Goal: Task Accomplishment & Management: Manage account settings

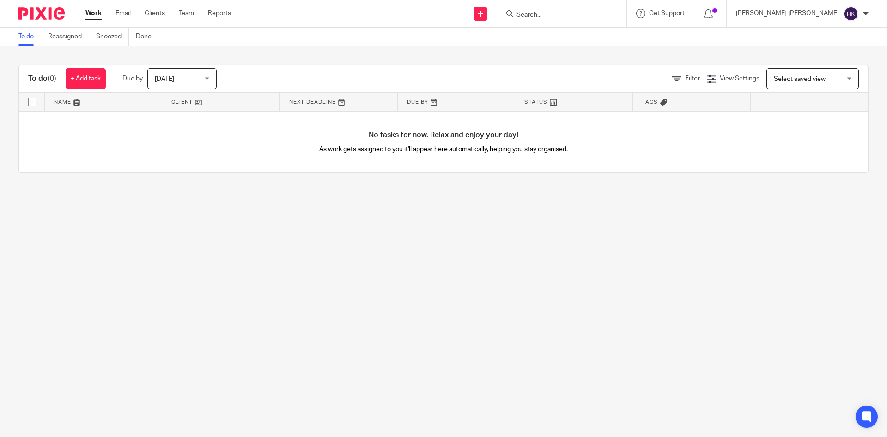
click at [599, 15] on input "Search" at bounding box center [557, 15] width 83 height 8
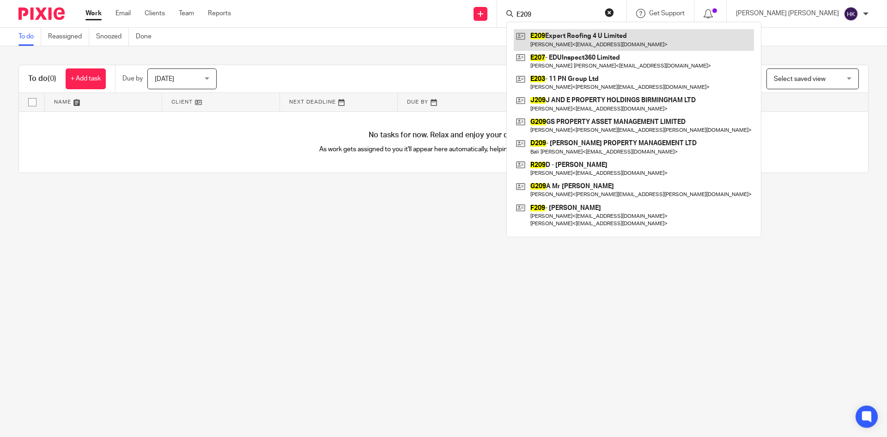
type input "E209"
click at [645, 35] on link at bounding box center [634, 39] width 240 height 21
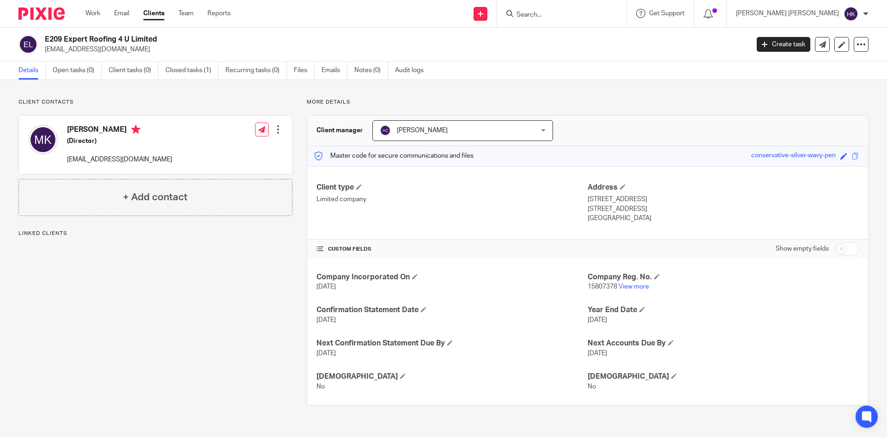
drag, startPoint x: 166, startPoint y: 42, endPoint x: 65, endPoint y: 41, distance: 101.2
click at [65, 41] on h2 "E209 Expert Roofing 4 U Limited" at bounding box center [324, 40] width 559 height 10
click at [627, 21] on div at bounding box center [561, 13] width 129 height 27
click at [599, 17] on input "Search" at bounding box center [557, 15] width 83 height 8
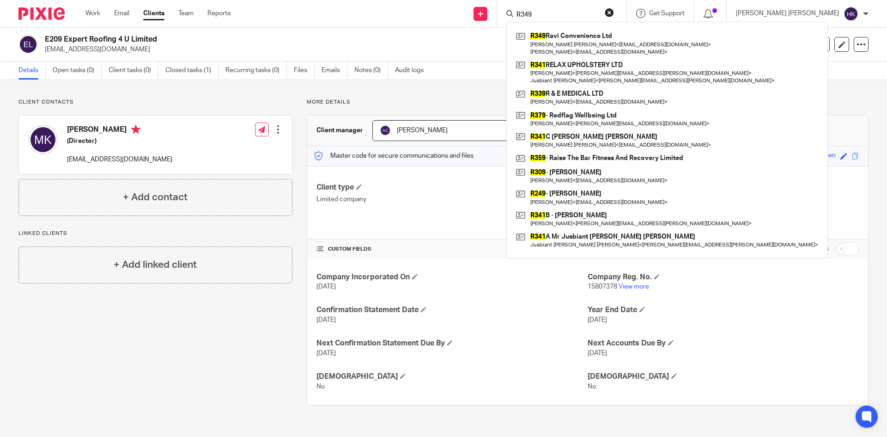
type input "R349"
click at [614, 12] on button "reset" at bounding box center [609, 12] width 9 height 9
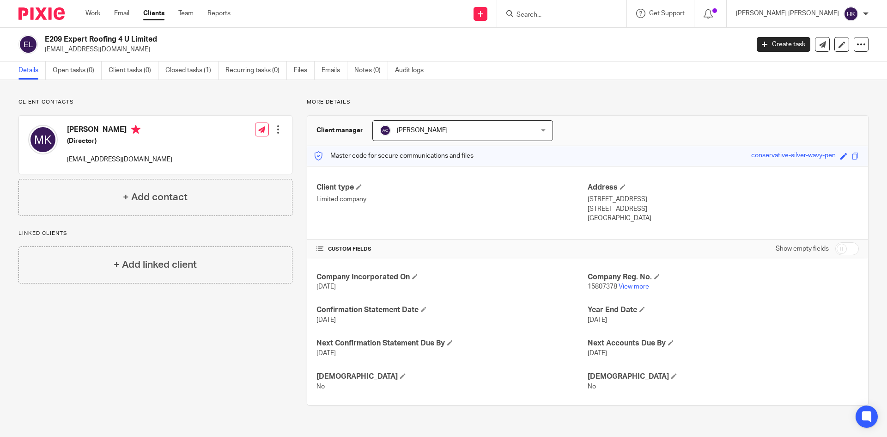
click at [614, 12] on form at bounding box center [565, 14] width 98 height 12
click at [614, 11] on form at bounding box center [565, 14] width 98 height 12
click at [599, 17] on input "Search" at bounding box center [557, 15] width 83 height 8
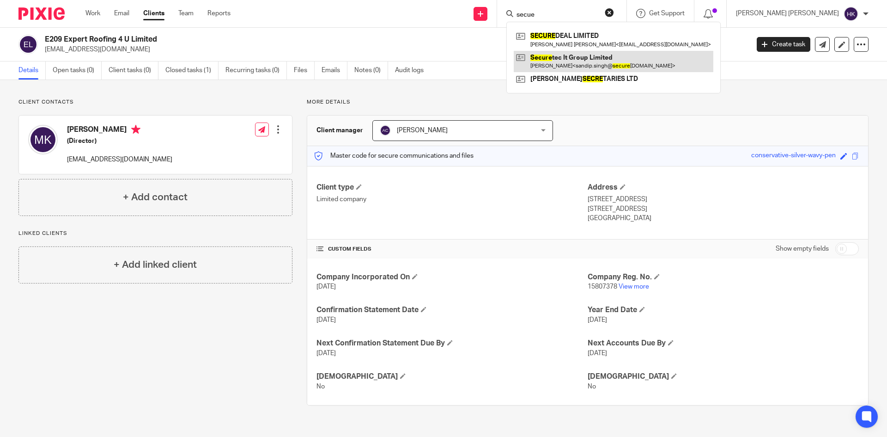
type input "secue"
click at [628, 60] on link at bounding box center [614, 61] width 200 height 21
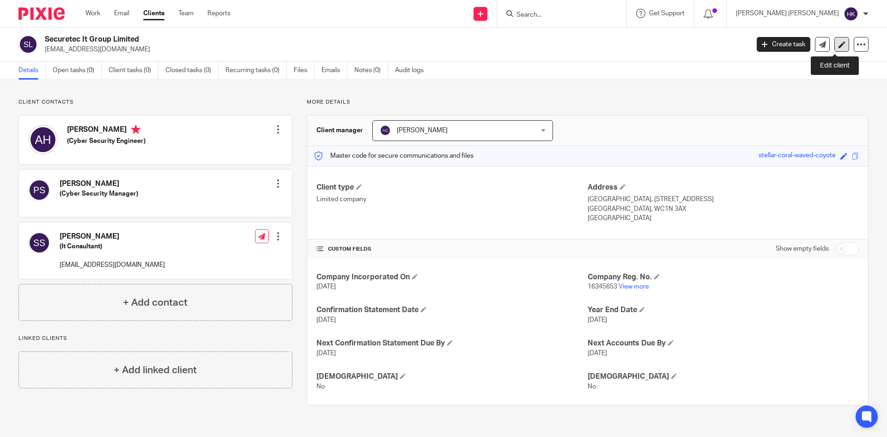
click at [839, 44] on icon at bounding box center [842, 44] width 7 height 7
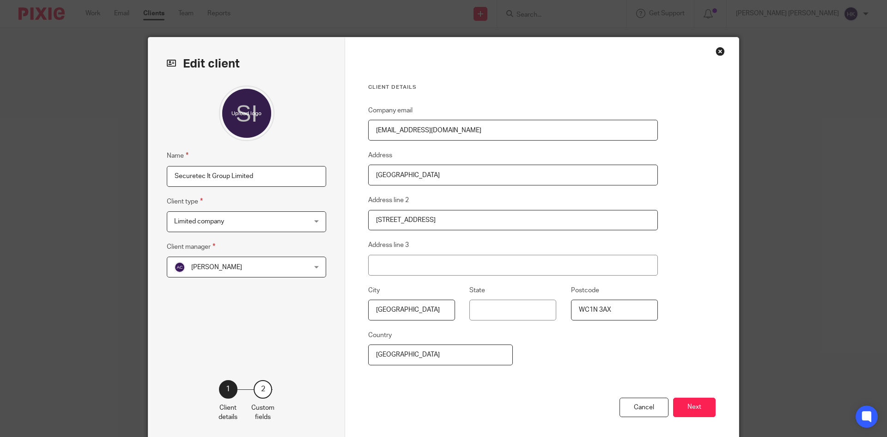
click at [172, 173] on input "Securetec It Group Limited" at bounding box center [246, 176] width 159 height 21
type input "S1205 Securetec It Group Limited"
click at [701, 407] on button "Next" at bounding box center [694, 407] width 43 height 20
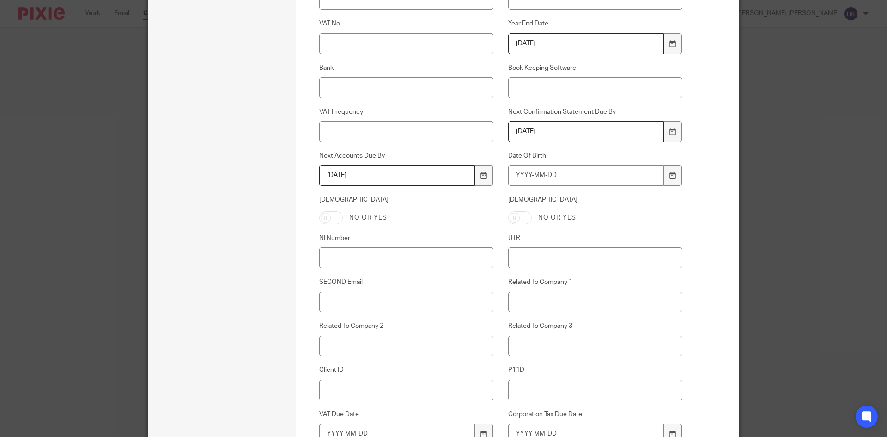
scroll to position [404, 0]
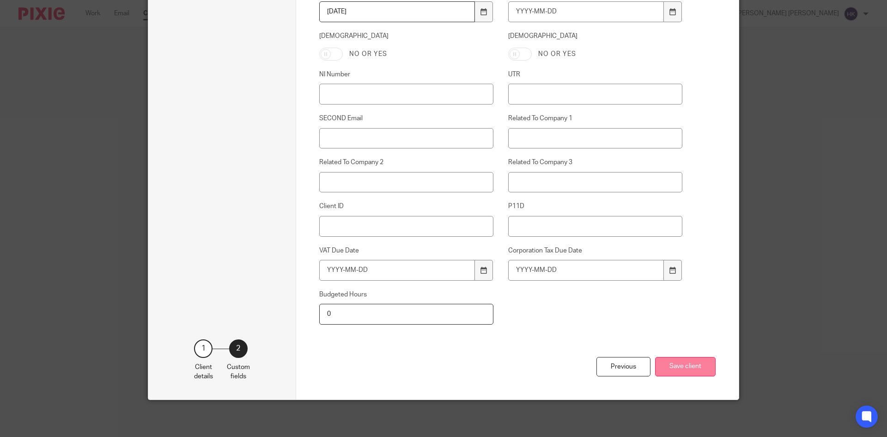
click at [681, 364] on button "Save client" at bounding box center [685, 367] width 61 height 20
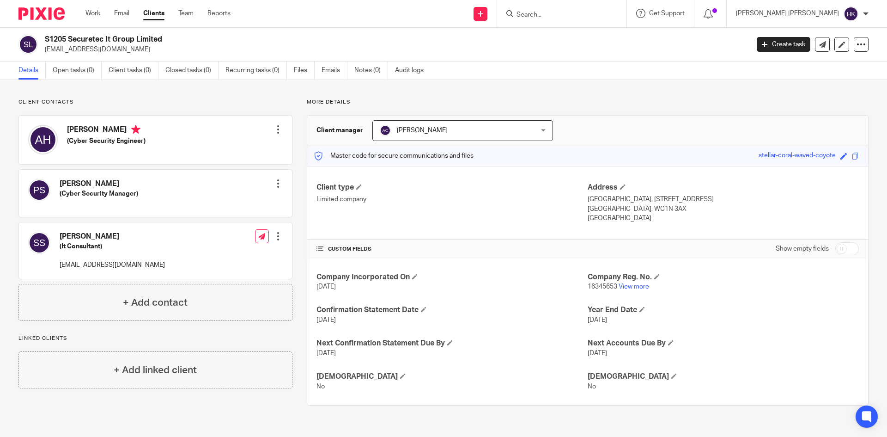
drag, startPoint x: 172, startPoint y: 30, endPoint x: 69, endPoint y: 42, distance: 103.3
click at [69, 42] on div "S1205 Securetec It Group Limited [EMAIL_ADDRESS][DOMAIN_NAME] Create task Updat…" at bounding box center [443, 45] width 887 height 34
copy h2 "Securetec It Group Limited"
